Goal: Check status

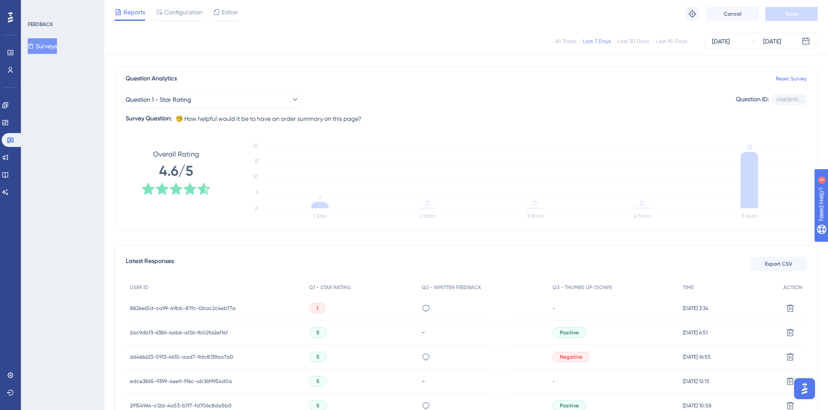
scroll to position [56, 0]
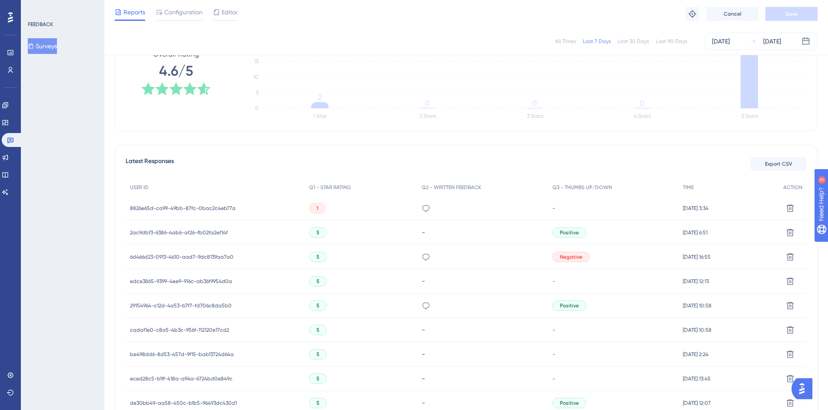
scroll to position [157, 0]
click at [421, 207] on icon at bounding box center [425, 206] width 9 height 9
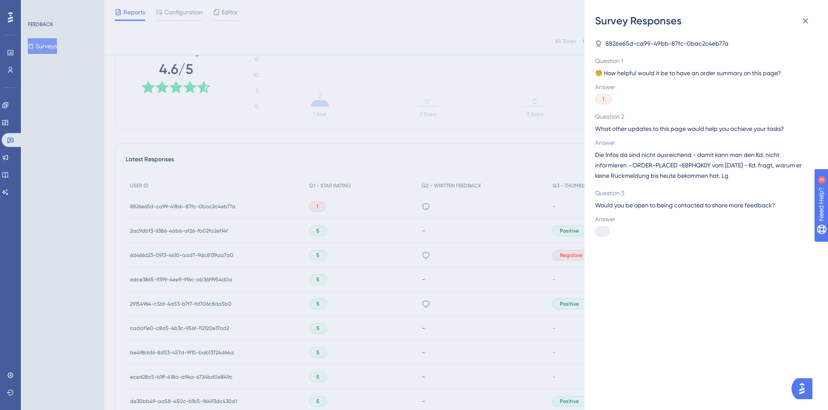
click at [656, 159] on span "Die Infos da sind nicht ausreichend - damit kann man den Kd. nicht informieren …" at bounding box center [702, 164] width 215 height 31
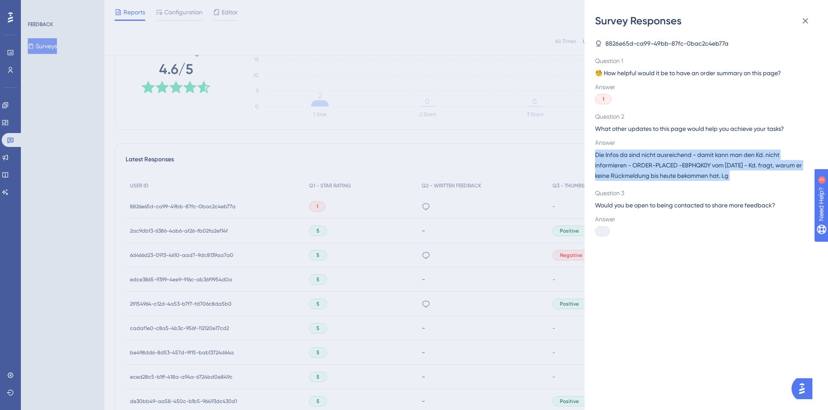
click at [656, 159] on span "Die Infos da sind nicht ausreichend - damit kann man den Kd. nicht informieren …" at bounding box center [702, 164] width 215 height 31
copy span "Die Infos da sind nicht ausreichend - damit kann man den Kd. nicht informieren …"
